Goal: Task Accomplishment & Management: Manage account settings

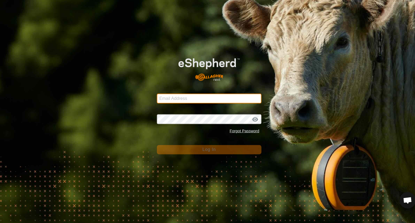
click at [176, 95] on input "Email Address" at bounding box center [208, 98] width 104 height 10
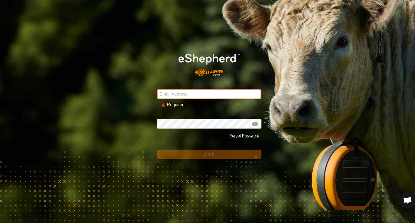
type input "[EMAIL_ADDRESS][DOMAIN_NAME]"
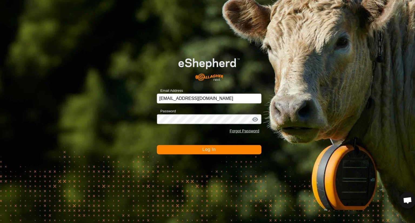
click at [220, 144] on button "Log In" at bounding box center [208, 148] width 104 height 9
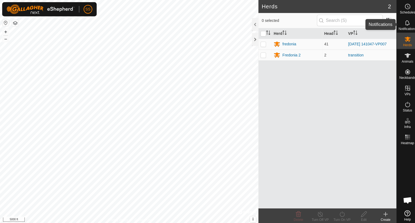
click at [406, 26] on es-notification-svg-icon at bounding box center [405, 22] width 10 height 9
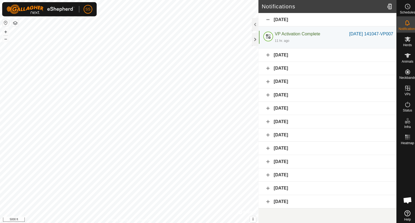
click at [280, 61] on div "[DATE]" at bounding box center [325, 54] width 137 height 13
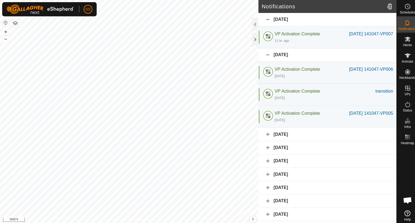
click at [286, 140] on div "[DATE]" at bounding box center [325, 133] width 137 height 13
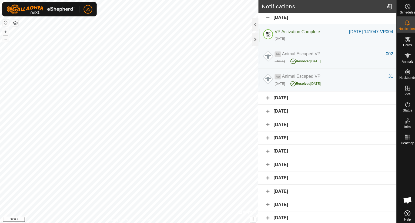
scroll to position [141, 0]
click at [280, 99] on div "[DATE]" at bounding box center [325, 97] width 137 height 13
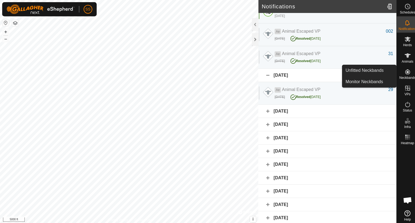
click at [406, 73] on icon at bounding box center [404, 71] width 5 height 5
click at [376, 80] on link "Monitor Neckbands" at bounding box center [367, 81] width 54 height 11
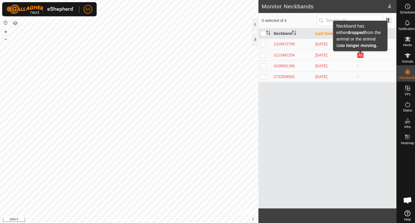
click at [359, 54] on button "Ad" at bounding box center [358, 54] width 6 height 5
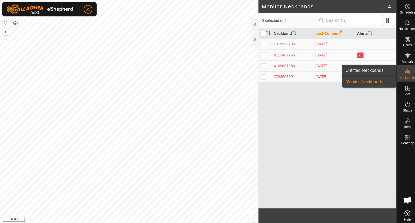
click at [376, 70] on link "Unfitted Neckbands" at bounding box center [367, 70] width 54 height 11
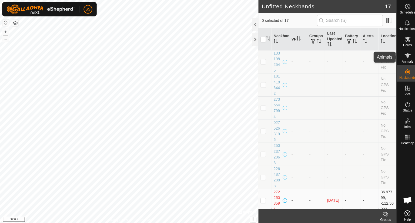
click at [406, 54] on icon at bounding box center [405, 55] width 6 height 4
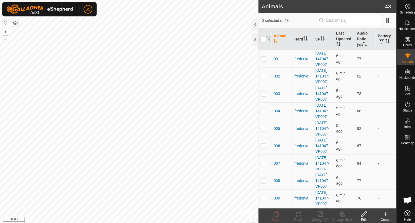
click at [377, 39] on span "button" at bounding box center [379, 41] width 4 height 4
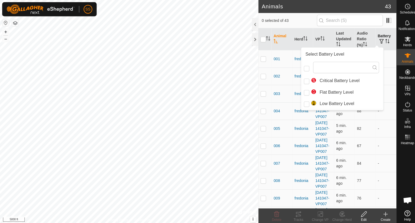
click at [387, 41] on th "Battery" at bounding box center [383, 39] width 21 height 22
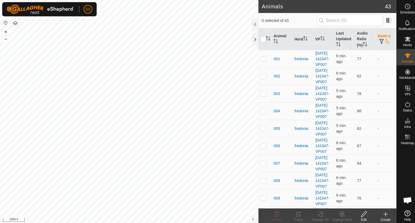
click at [383, 39] on icon "Activate to sort" at bounding box center [385, 41] width 4 height 4
click at [387, 20] on span at bounding box center [386, 20] width 9 height 9
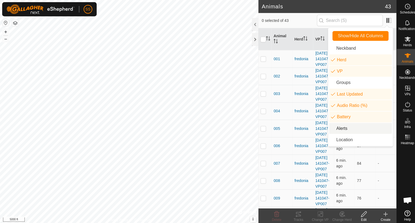
click at [349, 127] on li "Alerts" at bounding box center [358, 127] width 62 height 11
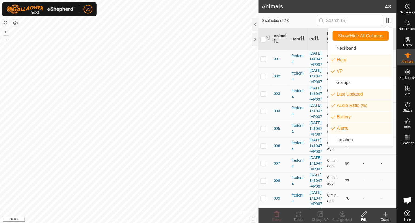
click at [294, 18] on span "0 selected of 43" at bounding box center [287, 21] width 55 height 6
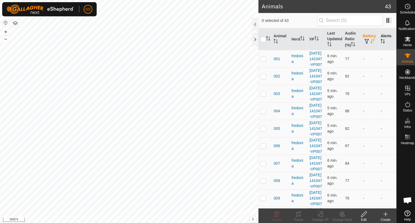
click at [392, 43] on span at bounding box center [393, 39] width 2 height 22
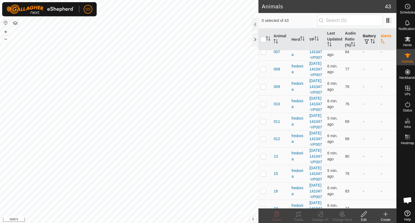
scroll to position [105, 0]
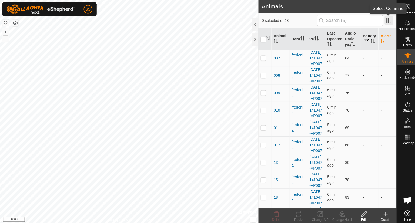
click at [386, 20] on span at bounding box center [386, 20] width 9 height 9
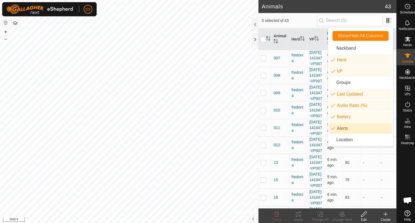
click at [334, 128] on li "Alerts" at bounding box center [358, 127] width 62 height 11
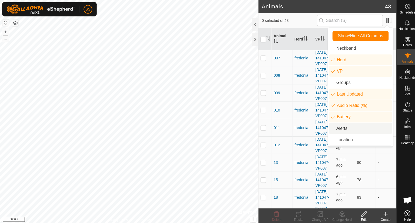
click at [299, 21] on span "0 selected of 43" at bounding box center [287, 21] width 55 height 6
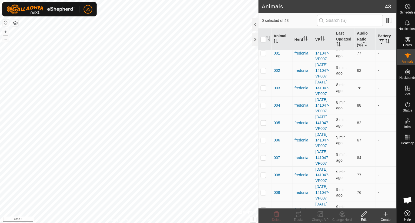
scroll to position [0, 0]
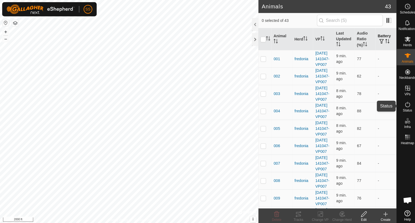
click at [403, 106] on icon at bounding box center [405, 104] width 6 height 6
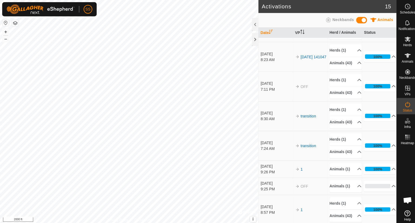
scroll to position [314, 0]
click at [350, 179] on p-accordion-header "Animals (1)" at bounding box center [343, 185] width 32 height 12
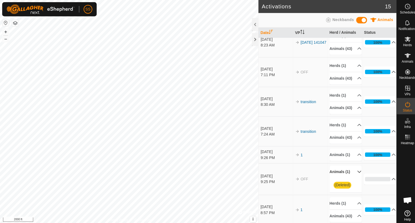
click at [350, 176] on p-accordion-header "Animals (1)" at bounding box center [343, 171] width 32 height 12
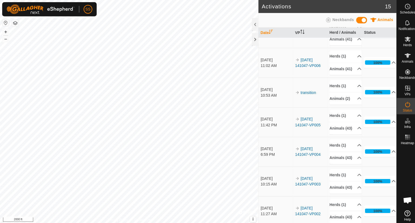
scroll to position [0, 0]
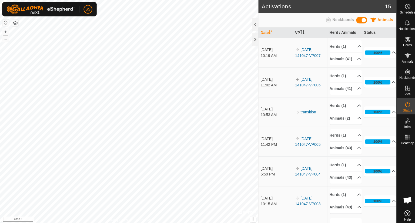
click at [385, 53] on p-accordion-header "100%" at bounding box center [378, 52] width 32 height 11
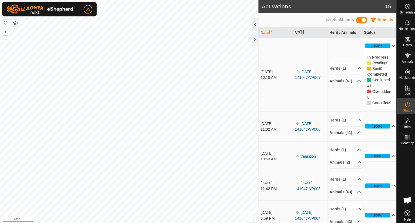
click at [383, 44] on p-accordion-header "100%" at bounding box center [378, 45] width 32 height 11
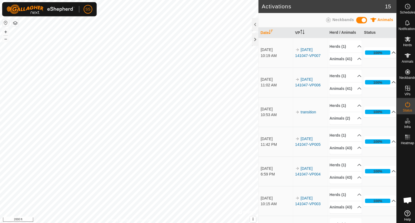
click at [383, 87] on p-accordion-header "100%" at bounding box center [378, 81] width 32 height 11
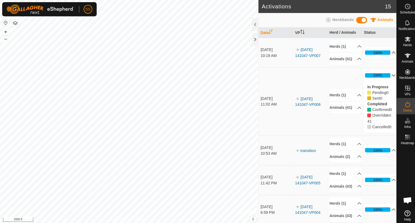
click at [383, 79] on p-accordion-header "100%" at bounding box center [378, 74] width 32 height 11
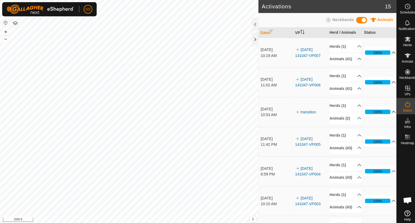
click at [385, 117] on p-accordion-header "100%" at bounding box center [378, 111] width 32 height 11
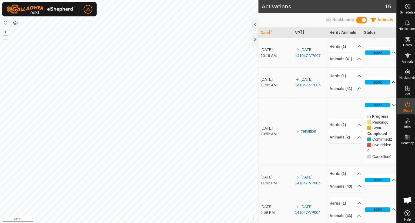
click at [385, 110] on p-accordion-header "100%" at bounding box center [378, 104] width 32 height 11
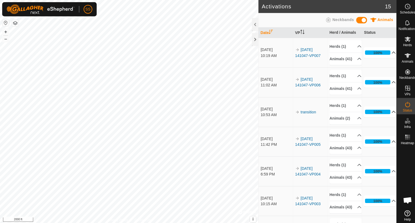
click at [383, 146] on p-accordion-header "100%" at bounding box center [378, 140] width 32 height 11
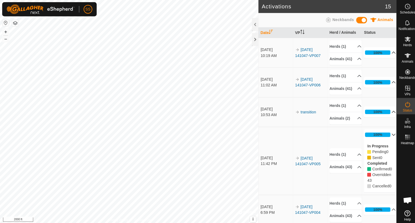
click at [384, 139] on p-accordion-header "100%" at bounding box center [378, 133] width 32 height 11
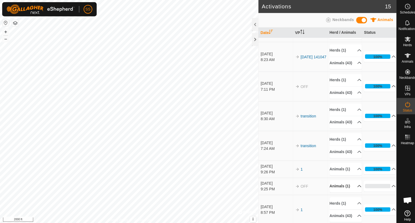
scroll to position [246, 0]
click at [408, 140] on es-heatmap-svg-icon at bounding box center [405, 136] width 10 height 9
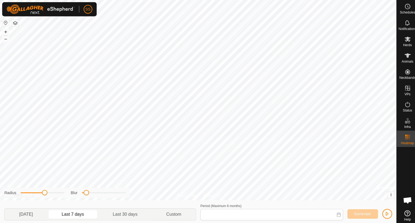
type input "[DATE] - [DATE]"
click at [404, 138] on icon at bounding box center [405, 136] width 6 height 6
click at [406, 38] on icon at bounding box center [405, 39] width 6 height 5
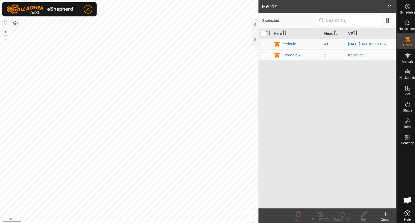
click at [290, 43] on div "fredonia" at bounding box center [287, 44] width 14 height 6
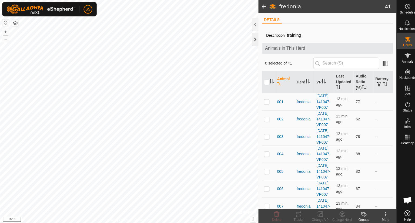
click at [251, 38] on div at bounding box center [253, 39] width 6 height 13
